Goal: Check status: Check status

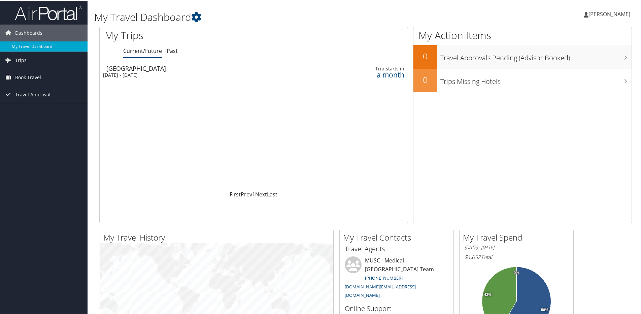
click at [609, 17] on link "[PERSON_NAME]" at bounding box center [609, 13] width 53 height 20
click at [578, 38] on link "My Settings" at bounding box center [590, 36] width 75 height 11
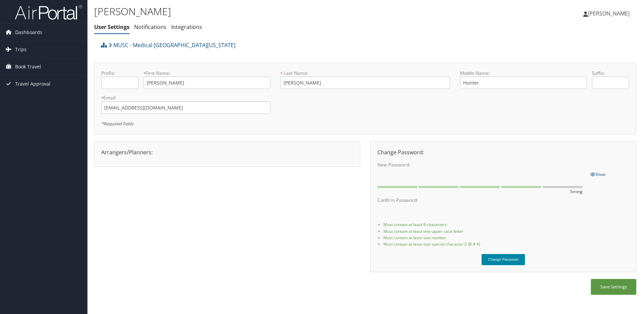
click at [505, 260] on button "Change Password" at bounding box center [504, 259] width 44 height 11
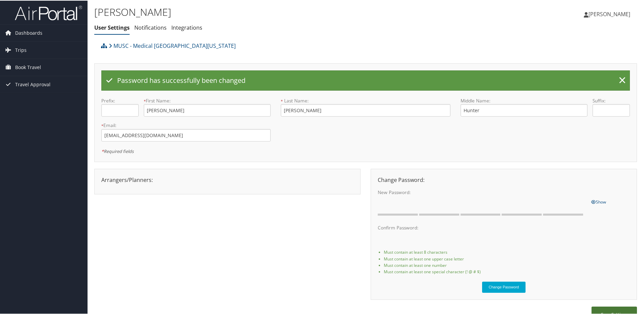
click at [616, 311] on button "Save Settings" at bounding box center [613, 313] width 45 height 16
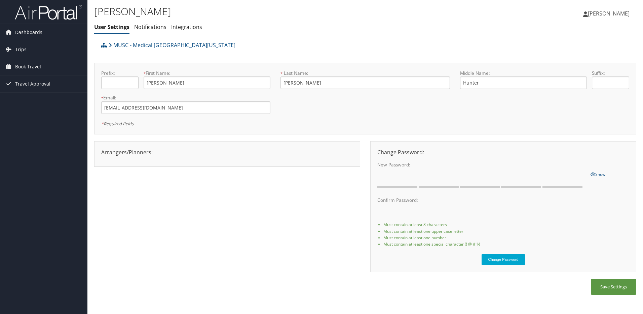
click at [617, 17] on link "[PERSON_NAME]" at bounding box center [609, 13] width 53 height 20
click at [570, 107] on link "Sign Out" at bounding box center [591, 109] width 75 height 11
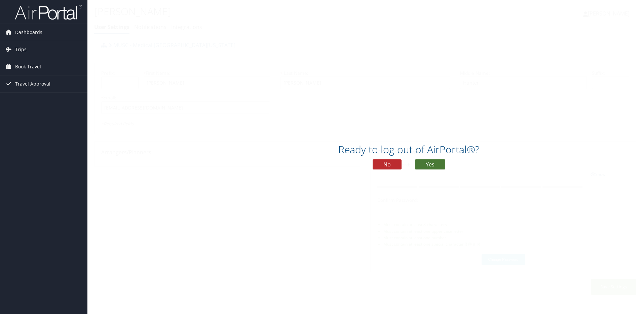
click at [441, 163] on button "Yes" at bounding box center [430, 164] width 30 height 10
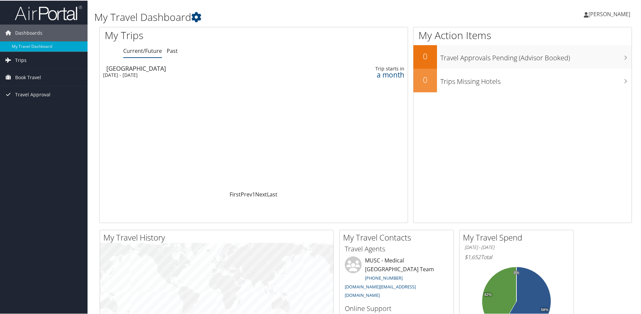
click at [44, 60] on link "Trips" at bounding box center [43, 59] width 87 height 17
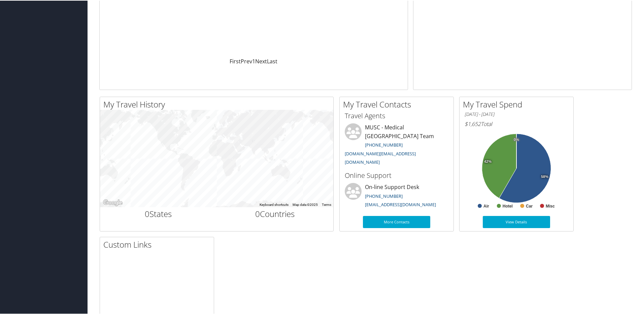
scroll to position [157, 0]
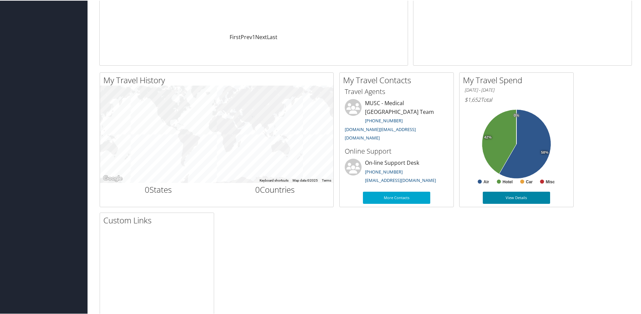
click at [508, 197] on link "View Details" at bounding box center [515, 197] width 67 height 12
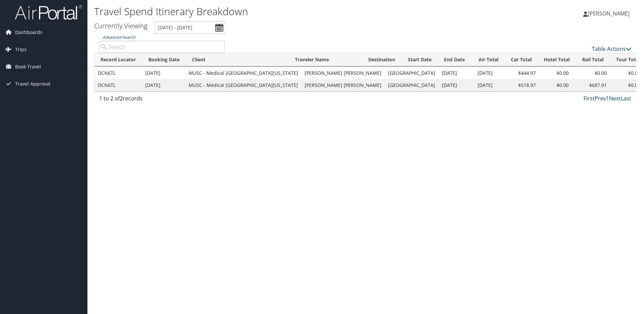
click at [132, 135] on div "Travel Spend Itinerary Breakdown [PERSON_NAME] [PERSON_NAME] My Settings Travel…" at bounding box center [365, 157] width 556 height 314
drag, startPoint x: 328, startPoint y: 122, endPoint x: 573, endPoint y: 89, distance: 246.4
click at [531, 97] on div "Travel Spend Itinerary Breakdown [PERSON_NAME] [PERSON_NAME] My Settings Travel…" at bounding box center [365, 157] width 556 height 314
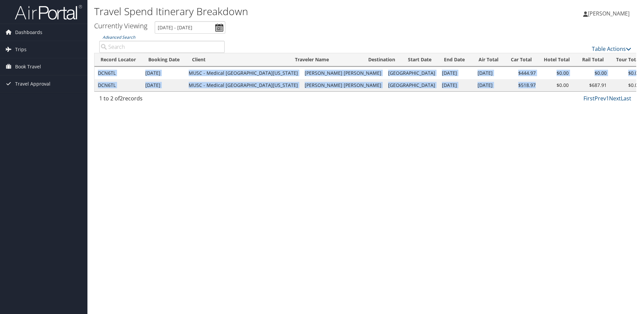
drag, startPoint x: 502, startPoint y: 91, endPoint x: 511, endPoint y: 93, distance: 8.9
click at [511, 92] on div "Record Locator Booking Date Client Traveler Name Destination Start Date End Dat…" at bounding box center [365, 79] width 542 height 25
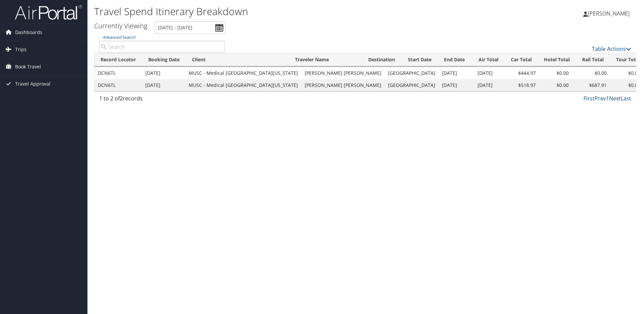
click at [321, 110] on div "Travel Spend Itinerary Breakdown [PERSON_NAME] [PERSON_NAME] My Settings Travel…" at bounding box center [365, 157] width 556 height 314
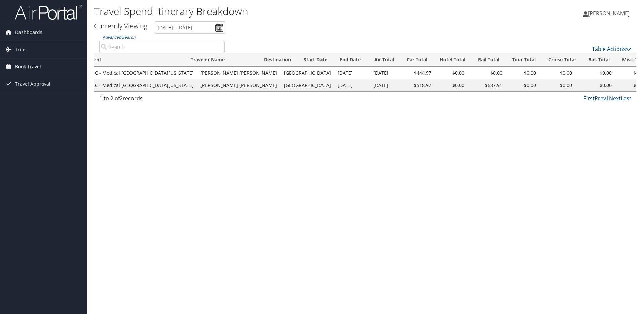
click at [422, 160] on div "Travel Spend Itinerary Breakdown Carolynne Garner Carolynne Garner My Settings …" at bounding box center [365, 157] width 556 height 314
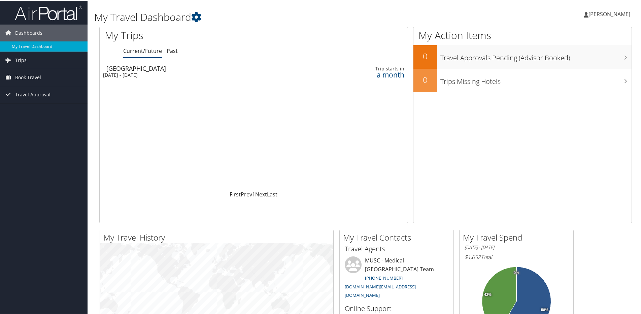
click at [194, 68] on div "Chicago" at bounding box center [201, 68] width 191 height 6
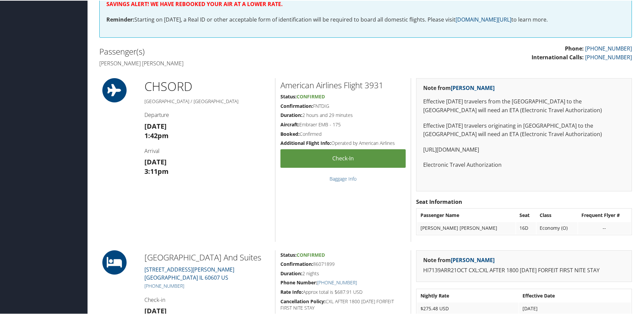
scroll to position [157, 0]
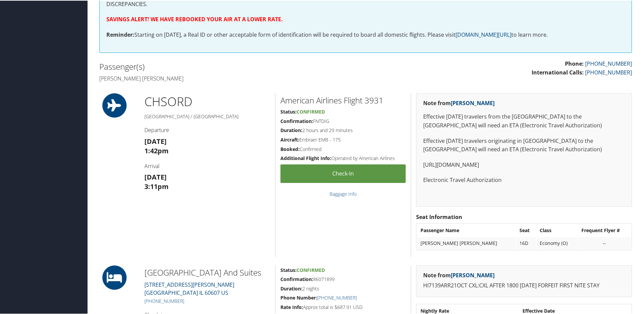
drag, startPoint x: 297, startPoint y: 136, endPoint x: 348, endPoint y: 137, distance: 50.8
click at [348, 137] on h5 "Aircraft: Embraer EMB - 175" at bounding box center [342, 139] width 125 height 7
drag, startPoint x: 348, startPoint y: 137, endPoint x: 365, endPoint y: 152, distance: 22.9
click at [365, 152] on div "American Airlines Flight 3931 Status: Confirmed Confirmation: FNTDIG Duration: …" at bounding box center [343, 174] width 136 height 163
drag, startPoint x: 426, startPoint y: 117, endPoint x: 560, endPoint y: 114, distance: 134.3
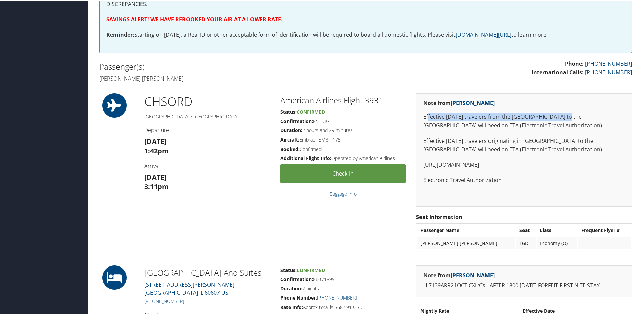
click at [560, 114] on p "Effective [DATE] travelers from the [GEOGRAPHIC_DATA] to the [GEOGRAPHIC_DATA] …" at bounding box center [524, 120] width 202 height 17
drag, startPoint x: 560, startPoint y: 114, endPoint x: 488, endPoint y: 178, distance: 96.7
click at [488, 178] on p "Electronic Travel Authorization" at bounding box center [524, 179] width 202 height 9
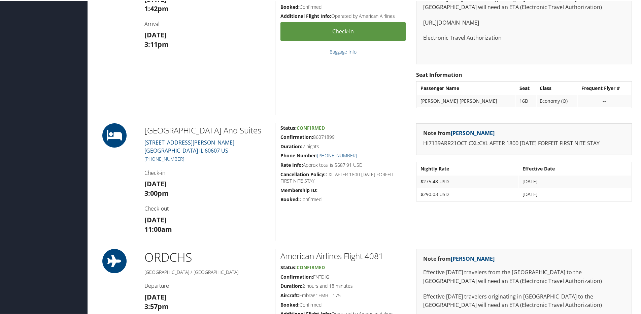
scroll to position [314, 0]
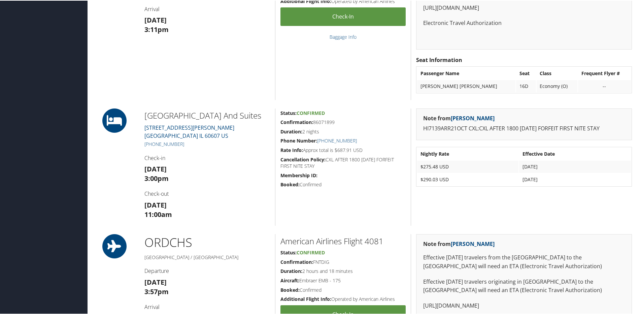
click at [473, 129] on p "HI7139ARR21OCT CXL:CXL AFTER 1800 [DATE] FORFEIT FIRST NITE STAY" at bounding box center [524, 127] width 202 height 9
drag, startPoint x: 473, startPoint y: 129, endPoint x: 504, endPoint y: 132, distance: 30.8
click at [504, 132] on p "HI7139ARR21OCT CXL:CXL AFTER 1800 [DATE] FORFEIT FIRST NITE STAY" at bounding box center [524, 127] width 202 height 9
drag, startPoint x: 504, startPoint y: 132, endPoint x: 489, endPoint y: 142, distance: 17.5
click at [489, 142] on div "Note from Pooja Malik HI7139ARR21OCT CXL:CXL AFTER 1800 20OCT FORFEIT FIRST NIT…" at bounding box center [523, 166] width 226 height 117
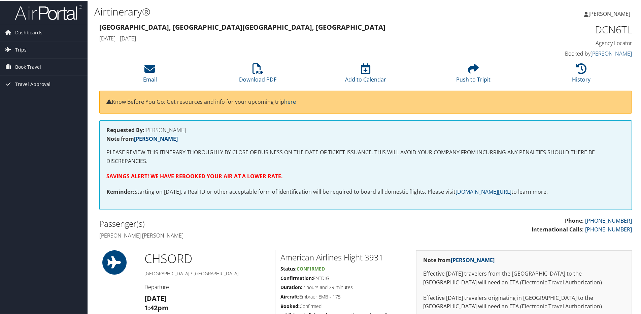
scroll to position [0, 0]
drag, startPoint x: 167, startPoint y: 99, endPoint x: 319, endPoint y: 98, distance: 152.1
click at [319, 98] on p "Know Before You Go: Get resources and info for your upcoming trip here" at bounding box center [365, 101] width 518 height 9
click at [319, 99] on p "Know Before You Go: Get resources and info for your upcoming trip here" at bounding box center [365, 101] width 518 height 9
click at [291, 101] on link "here" at bounding box center [290, 101] width 12 height 7
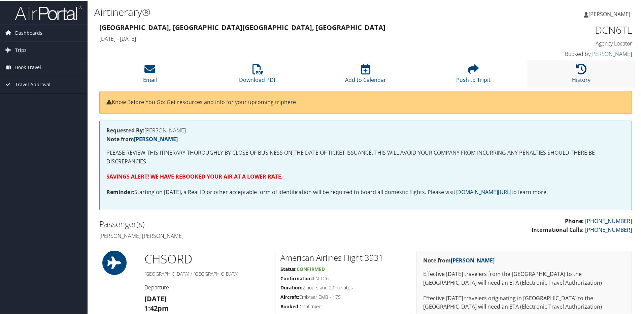
click at [585, 76] on link "History" at bounding box center [581, 75] width 19 height 16
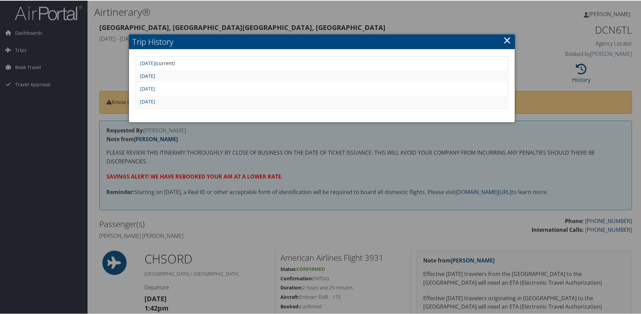
click at [155, 76] on link "Tue Sep 9 16:26:40 MDT 2025" at bounding box center [147, 75] width 15 height 6
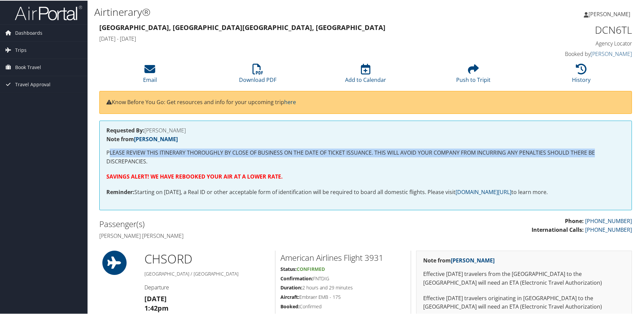
drag, startPoint x: 108, startPoint y: 152, endPoint x: 611, endPoint y: 151, distance: 503.3
click at [611, 151] on p "PLEASE REVIEW THIS ITINERARY THOROUGHLY BY CLOSE OF BUSINESS ON THE DATE OF TIC…" at bounding box center [365, 156] width 518 height 17
drag, startPoint x: 544, startPoint y: 156, endPoint x: 470, endPoint y: 165, distance: 73.9
click at [543, 156] on p "PLEASE REVIEW THIS ITINERARY THOROUGHLY BY CLOSE OF BUSINESS ON THE DATE OF TIC…" at bounding box center [365, 156] width 518 height 17
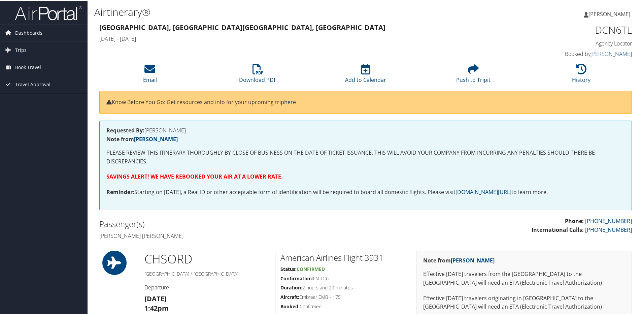
click at [146, 175] on strong "SAVINGS ALERT! WE HAVE REBOOKED YOUR AIR AT A LOWER RATE." at bounding box center [194, 175] width 176 height 7
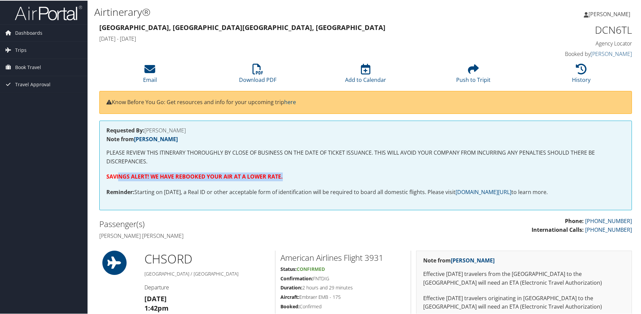
drag, startPoint x: 120, startPoint y: 174, endPoint x: 297, endPoint y: 171, distance: 177.0
click at [297, 171] on div "Requested By: ETHEL ROUNTREE Note from Pooja Malik PLEASE REVIEW THIS ITINERARY…" at bounding box center [365, 164] width 532 height 89
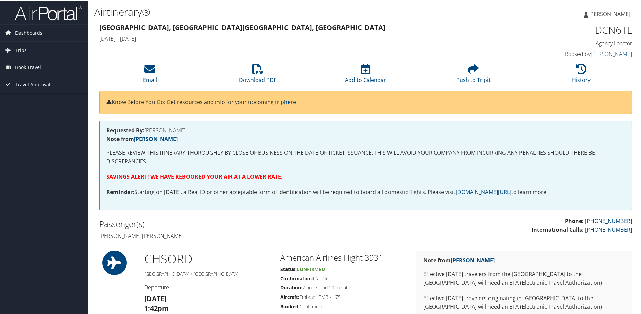
drag, startPoint x: 297, startPoint y: 171, endPoint x: 289, endPoint y: 185, distance: 16.3
click at [289, 185] on div "Requested By: ETHEL ROUNTREE Note from Pooja Malik PLEASE REVIEW THIS ITINERARY…" at bounding box center [365, 164] width 532 height 89
drag, startPoint x: 289, startPoint y: 185, endPoint x: 223, endPoint y: 204, distance: 68.6
click at [223, 204] on div "Requested By: ETHEL ROUNTREE Note from Pooja Malik PLEASE REVIEW THIS ITINERARY…" at bounding box center [365, 164] width 532 height 89
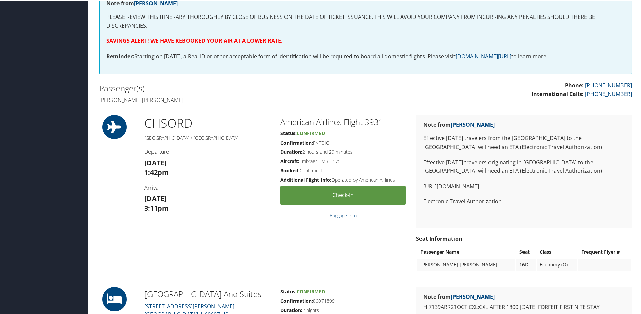
scroll to position [157, 0]
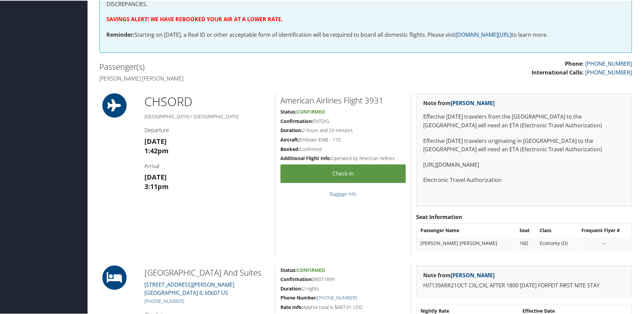
click at [352, 193] on link "Baggage Info" at bounding box center [342, 193] width 27 height 6
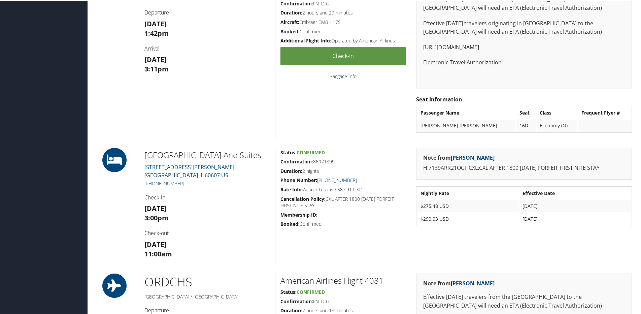
scroll to position [117, 0]
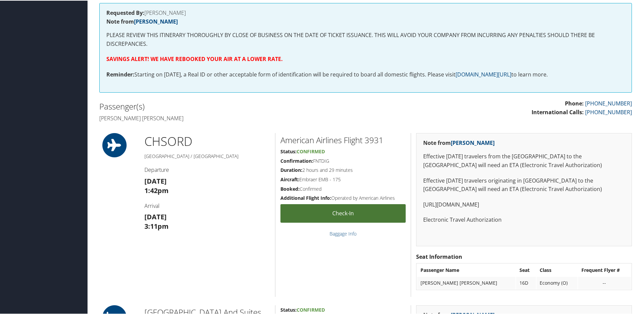
click at [328, 211] on link "Check-in" at bounding box center [342, 212] width 125 height 19
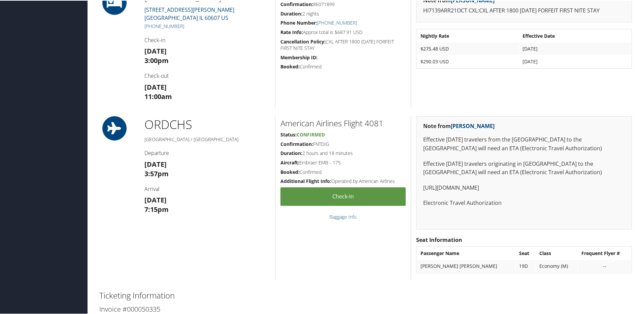
scroll to position [510, 0]
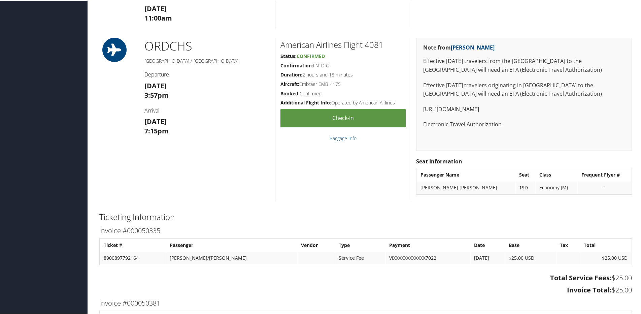
click at [301, 287] on h3 "Invoice Total: $25.00" at bounding box center [365, 288] width 532 height 9
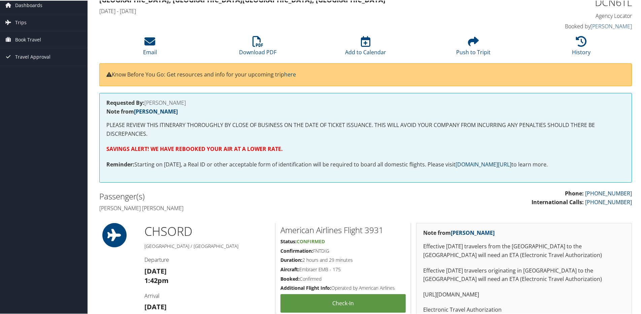
scroll to position [0, 0]
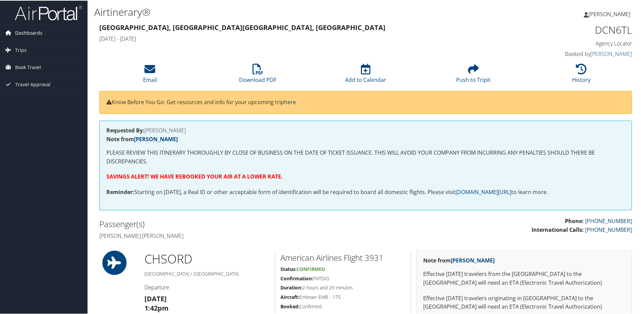
click at [38, 33] on span "Dashboards" at bounding box center [28, 32] width 27 height 17
click at [33, 47] on link "My Travel Dashboard" at bounding box center [43, 46] width 87 height 10
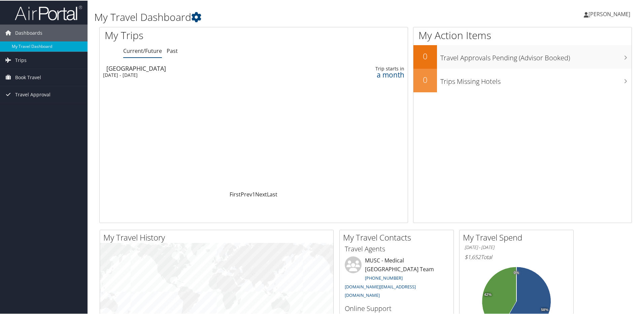
click at [223, 70] on div "Chicago" at bounding box center [201, 68] width 191 height 6
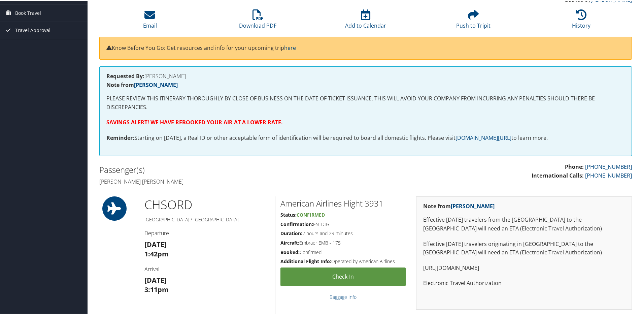
scroll to position [39, 0]
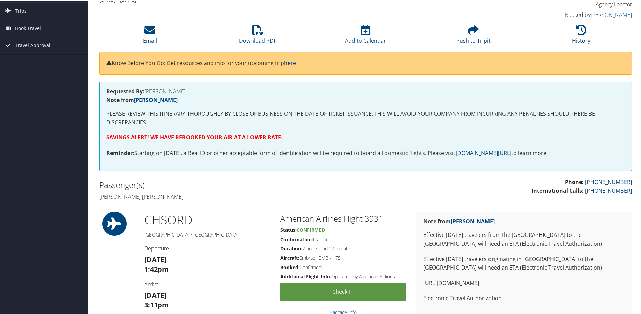
click at [205, 138] on strong "SAVINGS ALERT! WE HAVE REBOOKED YOUR AIR AT A LOWER RATE." at bounding box center [194, 136] width 176 height 7
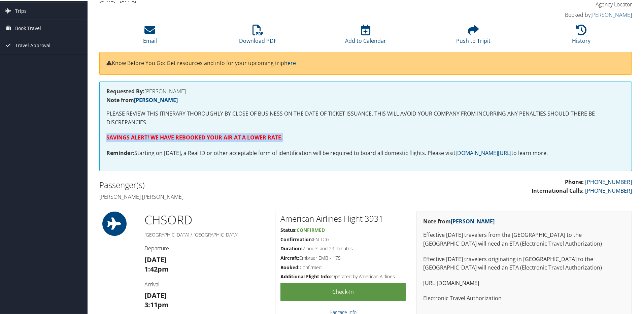
click at [205, 138] on strong "SAVINGS ALERT! WE HAVE REBOOKED YOUR AIR AT A LOWER RATE." at bounding box center [194, 136] width 176 height 7
click at [311, 137] on p "SAVINGS ALERT! WE HAVE REBOOKED YOUR AIR AT A LOWER RATE." at bounding box center [365, 137] width 518 height 9
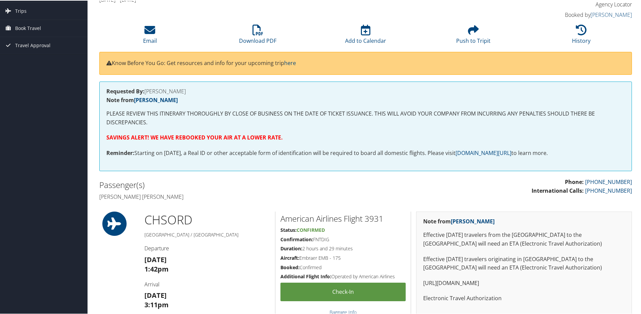
click at [209, 137] on strong "SAVINGS ALERT! WE HAVE REBOOKED YOUR AIR AT A LOWER RATE." at bounding box center [194, 136] width 176 height 7
drag, startPoint x: 209, startPoint y: 137, endPoint x: 345, endPoint y: 127, distance: 136.3
click at [345, 127] on div "Requested By: [PERSON_NAME] Note from [PERSON_NAME] PLEASE REVIEW THIS ITINERAR…" at bounding box center [365, 125] width 532 height 89
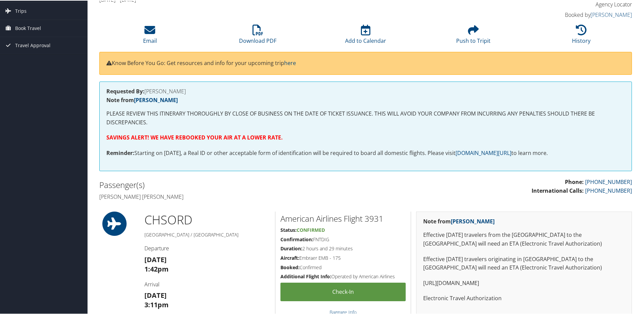
click at [228, 140] on strong "SAVINGS ALERT! WE HAVE REBOOKED YOUR AIR AT A LOWER RATE." at bounding box center [194, 136] width 176 height 7
drag, startPoint x: 228, startPoint y: 140, endPoint x: 349, endPoint y: 128, distance: 121.3
click at [349, 128] on div "Requested By: [PERSON_NAME] Note from [PERSON_NAME] PLEASE REVIEW THIS ITINERAR…" at bounding box center [365, 125] width 532 height 89
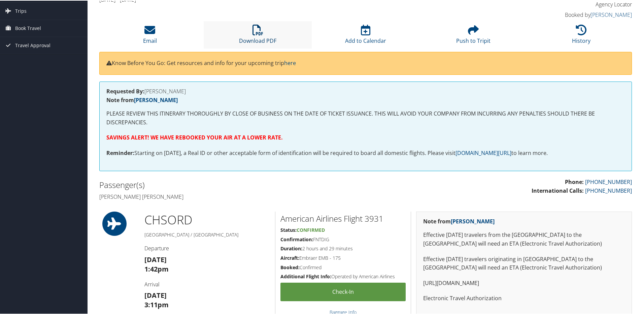
click at [261, 38] on link "Download PDF" at bounding box center [257, 36] width 37 height 16
